Goal: Task Accomplishment & Management: Complete application form

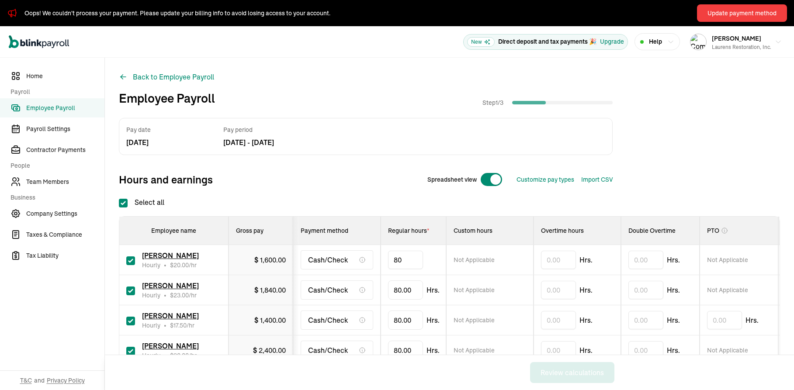
scroll to position [157, 0]
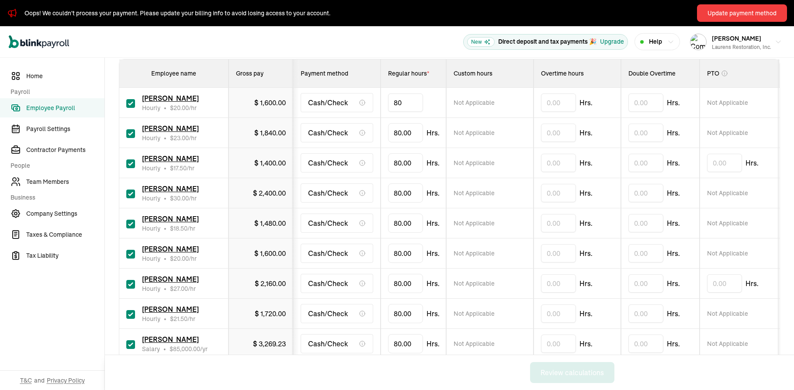
type input "8"
type input "7"
type input "63.83"
type input "13.18"
drag, startPoint x: 417, startPoint y: 130, endPoint x: 390, endPoint y: 131, distance: 27.5
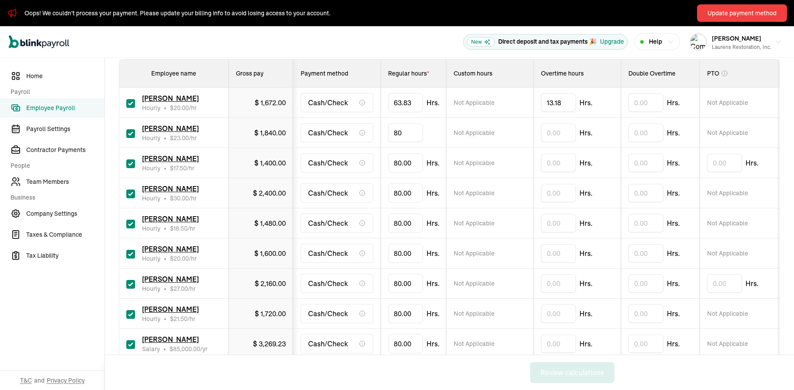
click at [390, 131] on input "80" at bounding box center [405, 133] width 35 height 18
type input "79.63"
type input "13.93"
drag, startPoint x: 418, startPoint y: 165, endPoint x: 325, endPoint y: 169, distance: 93.6
click at [325, 169] on tr "[PERSON_NAME] Hourly • $ 17.50 /hr $ 1,400.00 Cash/Check 80 Not Applicable Hrs.…" at bounding box center [531, 163] width 825 height 30
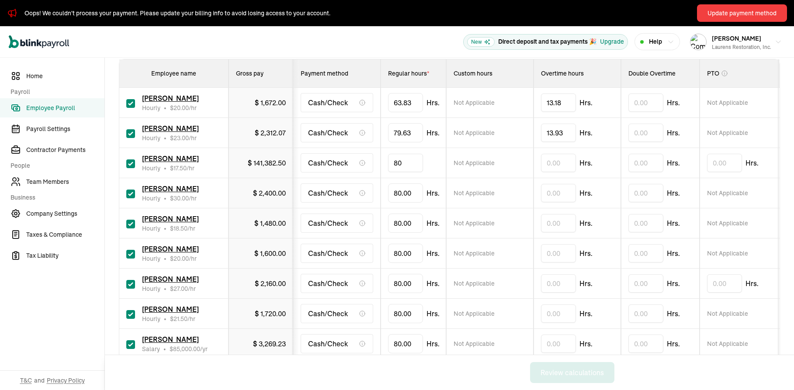
type input "8"
type input "79.60"
type input "."
type input "9"
type input "0.98"
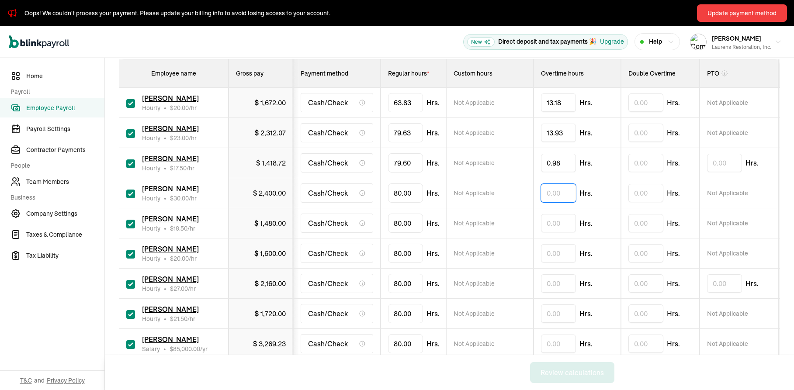
click at [574, 190] on input "text" at bounding box center [558, 193] width 35 height 18
type input "2.50"
click at [424, 227] on div "80.00 Hrs." at bounding box center [414, 223] width 52 height 19
drag, startPoint x: 411, startPoint y: 225, endPoint x: 317, endPoint y: 234, distance: 93.9
click at [388, 232] on input "80" at bounding box center [405, 223] width 35 height 18
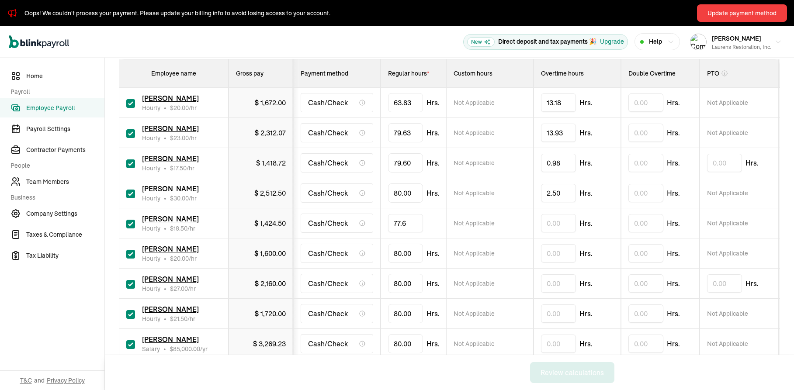
type input "77.65"
click at [564, 221] on input "text" at bounding box center [558, 223] width 35 height 18
type input "1.58"
drag, startPoint x: 417, startPoint y: 249, endPoint x: 243, endPoint y: 252, distance: 173.9
click at [243, 252] on tr "[PERSON_NAME] Hourly • $ 20.00 /hr $ 1,600.00 Cash/Check 80 Not Applicable Hrs.…" at bounding box center [531, 253] width 825 height 30
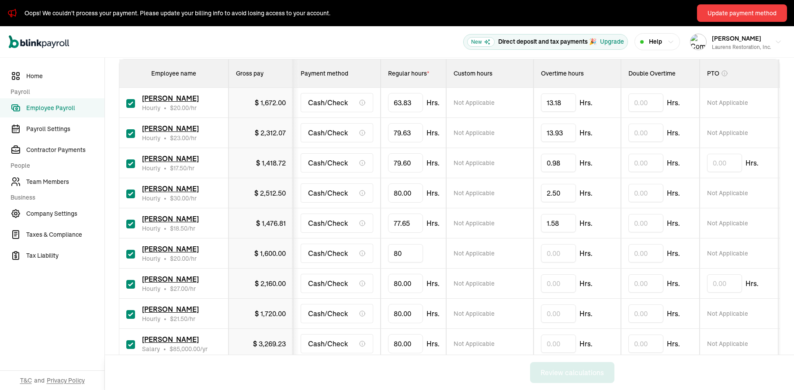
type input "8"
type input "74.17"
click at [564, 247] on input "text" at bounding box center [558, 253] width 35 height 18
type input "2"
type input "8"
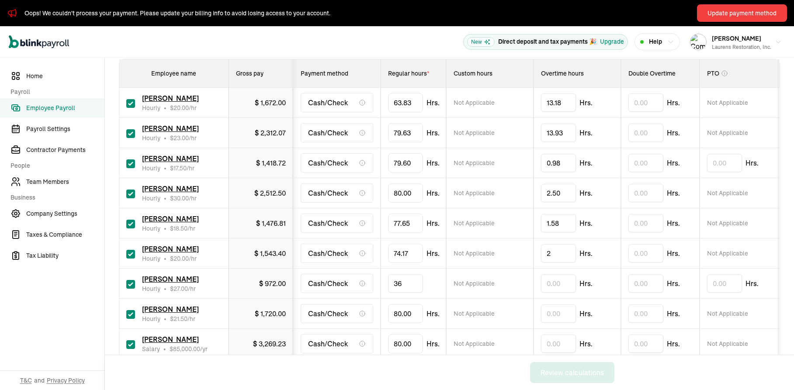
type input "3"
type input "52.73"
drag, startPoint x: 415, startPoint y: 314, endPoint x: 351, endPoint y: 311, distance: 64.3
click at [388, 311] on input "80" at bounding box center [405, 313] width 35 height 18
type input "66.58"
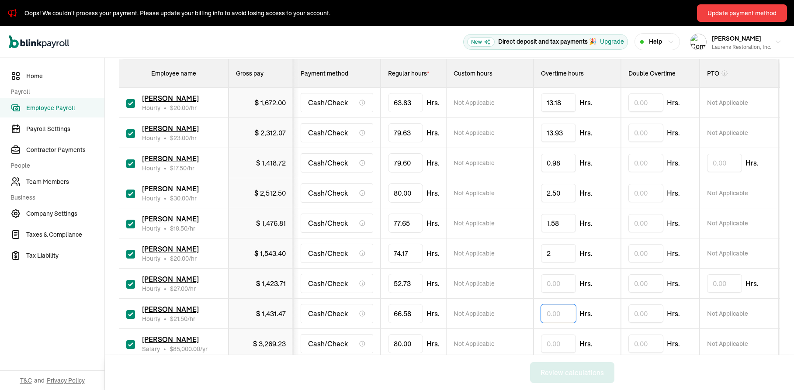
type input "."
type input "2"
type input "0.28"
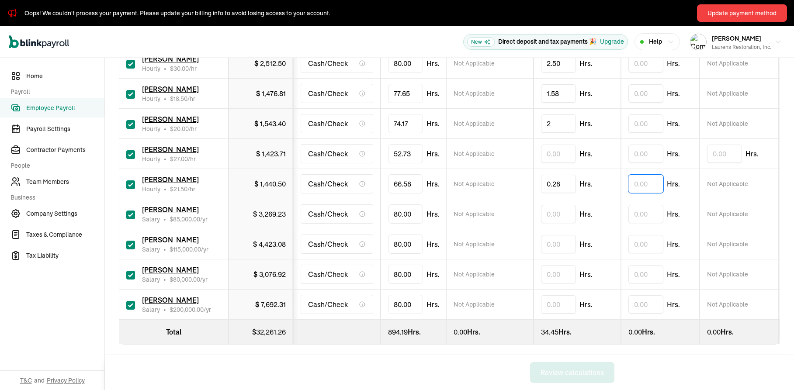
scroll to position [298, 0]
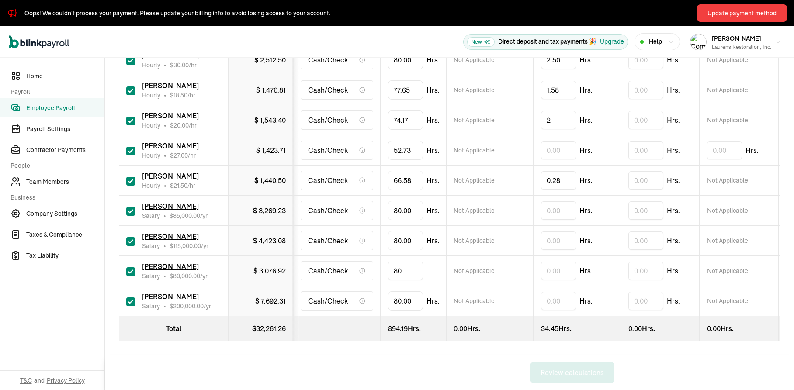
click at [413, 262] on input "80" at bounding box center [405, 271] width 35 height 18
drag, startPoint x: 408, startPoint y: 262, endPoint x: 218, endPoint y: 283, distance: 191.1
click at [388, 280] on input "80" at bounding box center [405, 271] width 35 height 18
drag, startPoint x: 421, startPoint y: 232, endPoint x: 346, endPoint y: 236, distance: 75.7
click at [346, 236] on tr "[PERSON_NAME] Salary • $ 115,000.00 /yr $ 4,423.08 Cash/Check 80 Not Applicable…" at bounding box center [531, 241] width 825 height 30
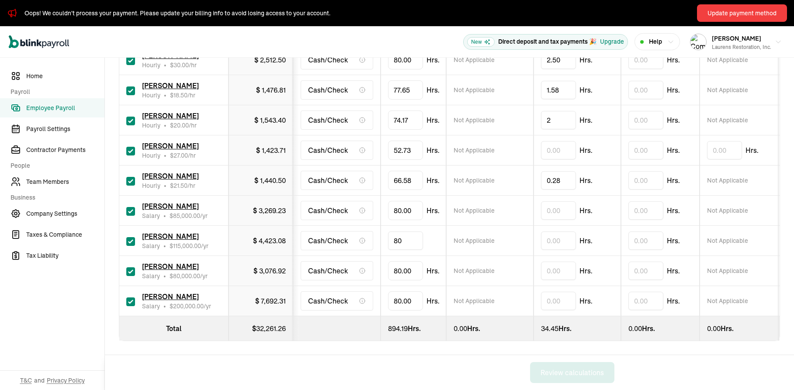
type input "8"
type input "20"
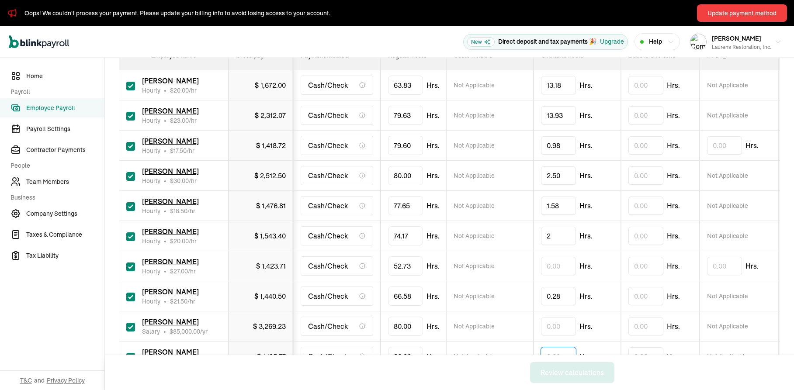
scroll to position [88, 0]
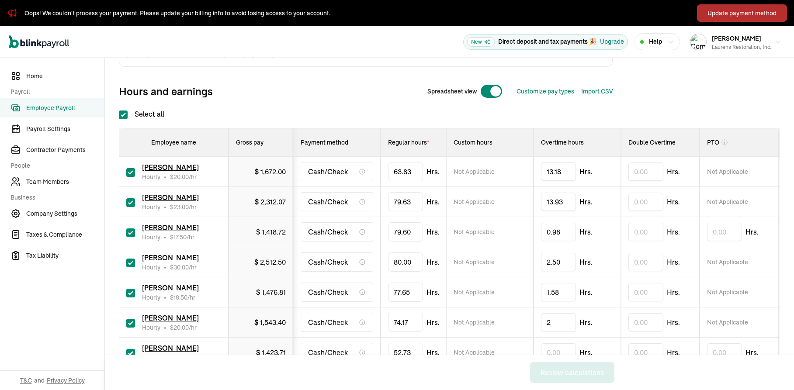
click at [724, 14] on div "Update payment method" at bounding box center [741, 13] width 69 height 9
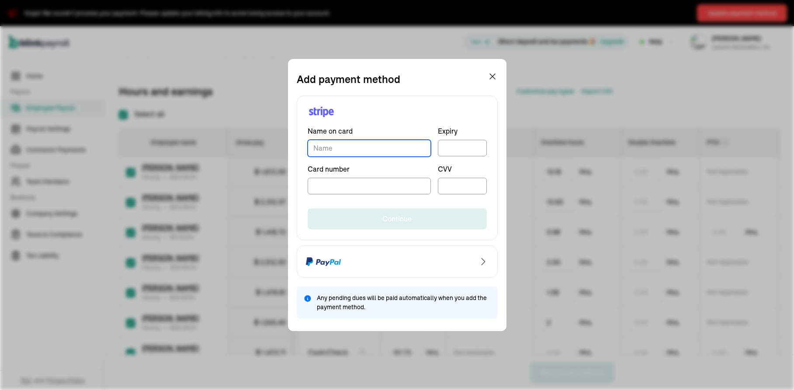
click at [394, 146] on input "TextInput" at bounding box center [368, 148] width 123 height 17
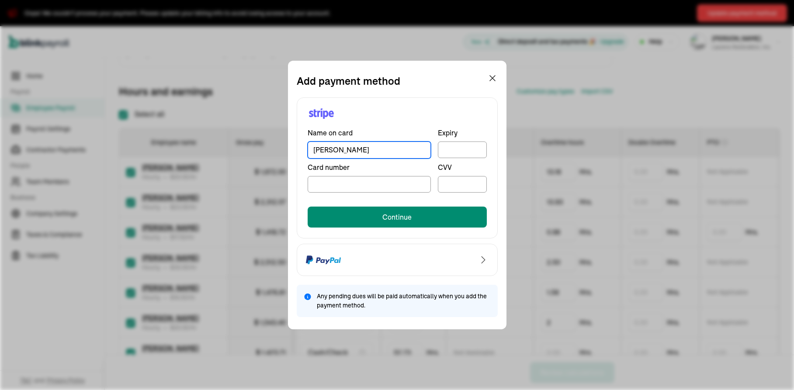
type input "[PERSON_NAME]"
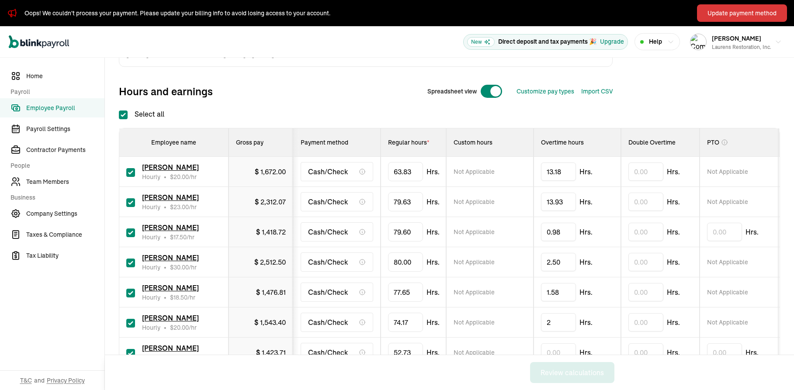
click at [735, 17] on div "Update payment method" at bounding box center [741, 13] width 69 height 9
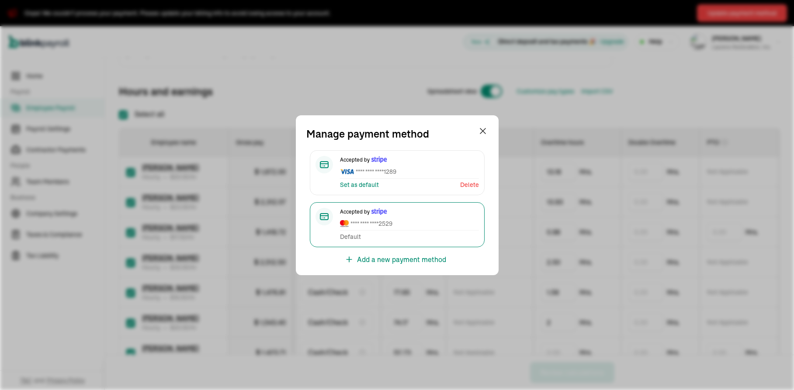
click at [409, 228] on span "**** **** **** 2529" at bounding box center [409, 223] width 139 height 9
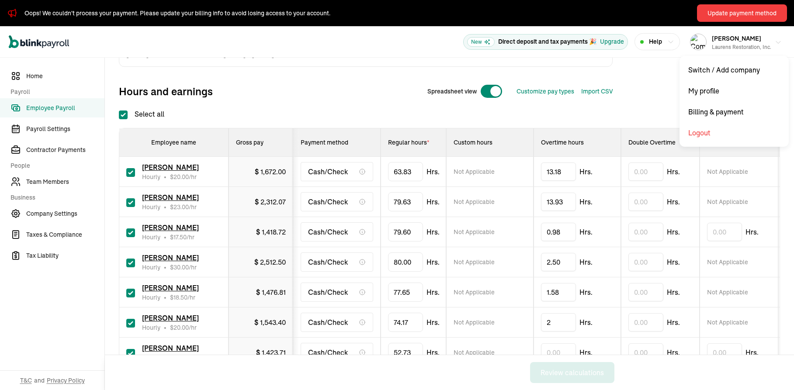
click at [728, 48] on div "Laurens Restoration, Inc." at bounding box center [740, 47] width 59 height 8
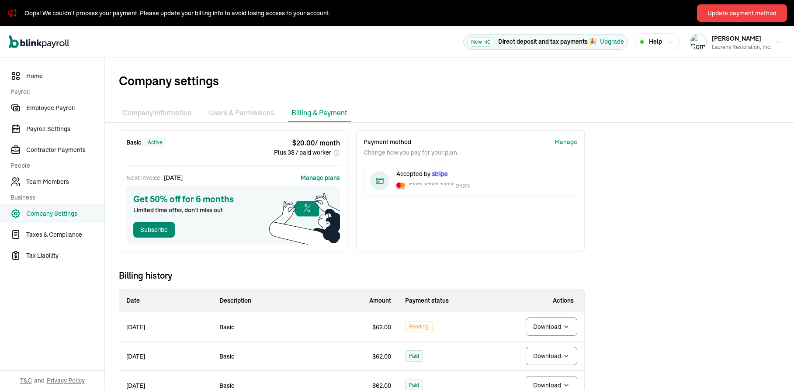
scroll to position [157, 0]
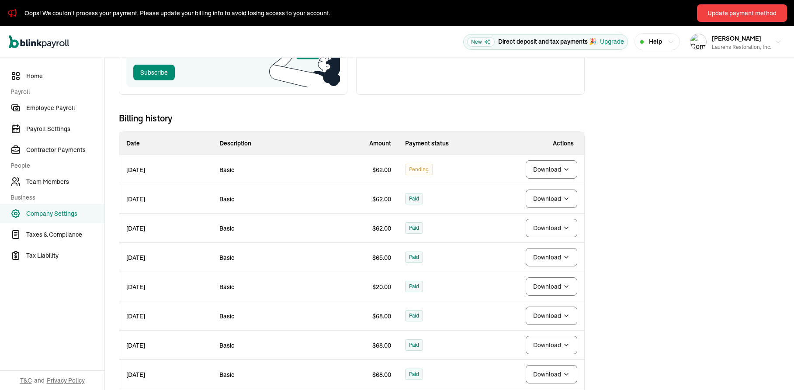
click at [561, 171] on body "Oops! We couldn't process your payment. Please update your billing info to avoi…" at bounding box center [397, 195] width 794 height 390
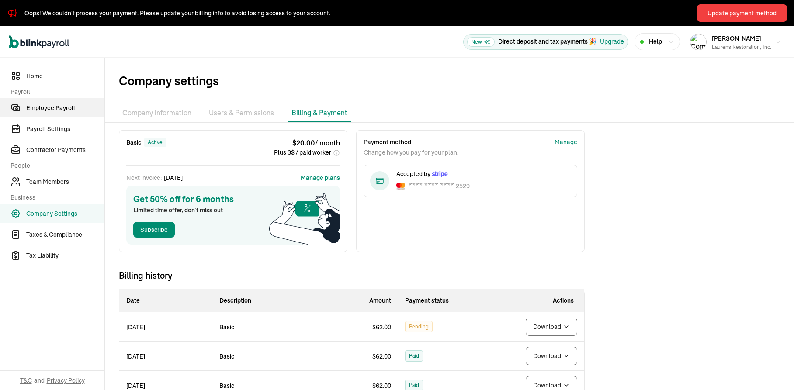
click at [55, 111] on span "Employee Payroll" at bounding box center [65, 108] width 78 height 9
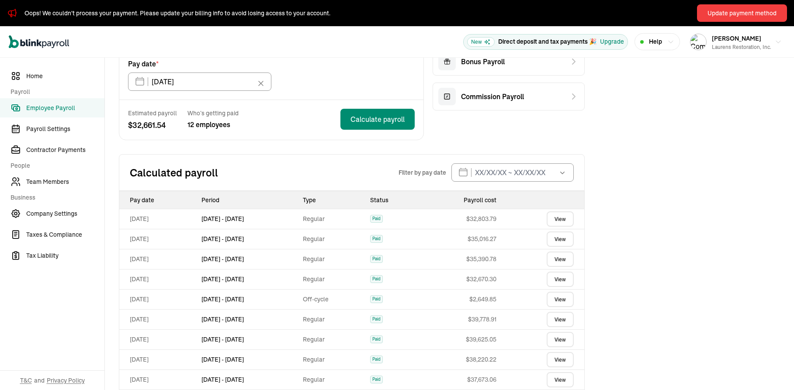
scroll to position [278, 0]
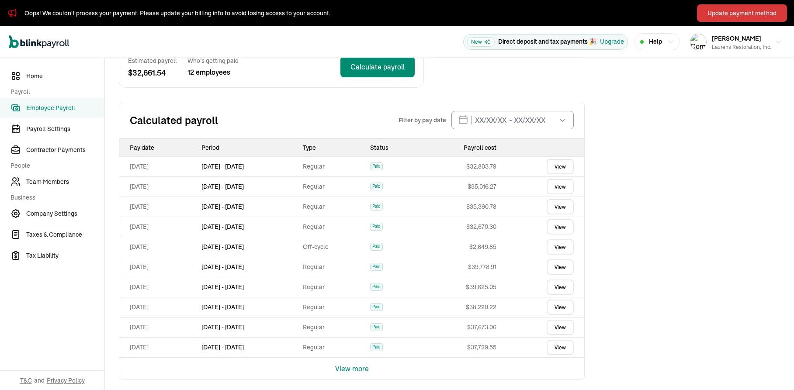
click at [726, 20] on button "Update payment method" at bounding box center [742, 12] width 90 height 17
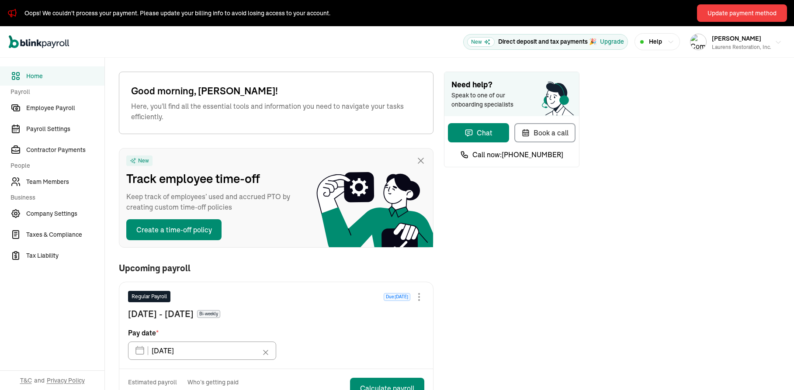
click at [715, 42] on span "[PERSON_NAME]" at bounding box center [735, 39] width 49 height 8
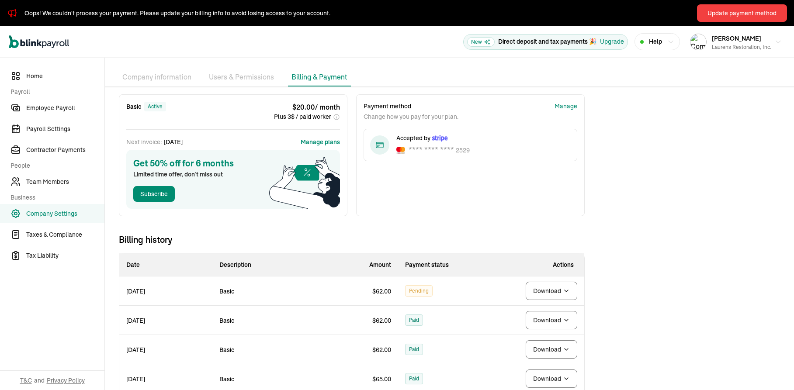
scroll to position [55, 0]
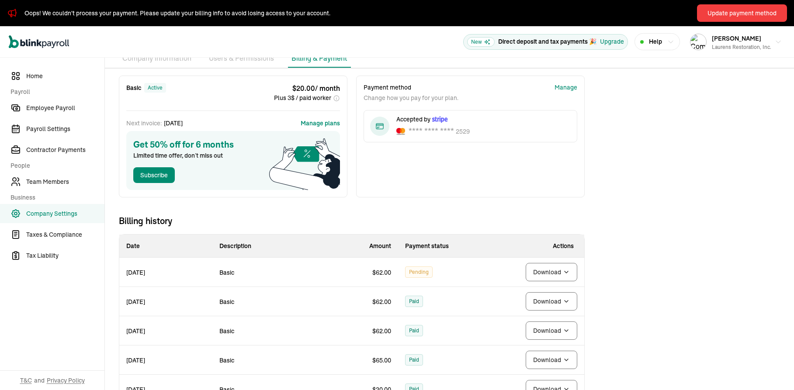
click at [559, 273] on body "Oops! We couldn't process your payment. Please update your billing info to avoi…" at bounding box center [397, 195] width 794 height 390
